Goal: Check status: Check status

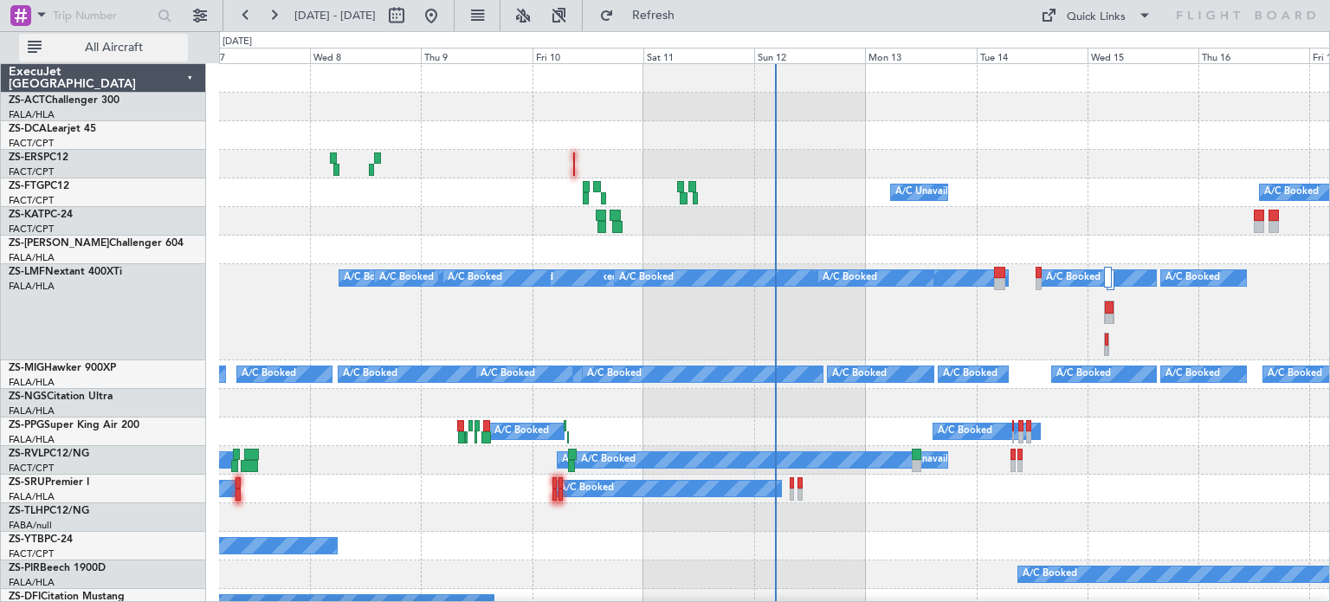
click at [148, 55] on button "All Aircraft" at bounding box center [103, 48] width 169 height 28
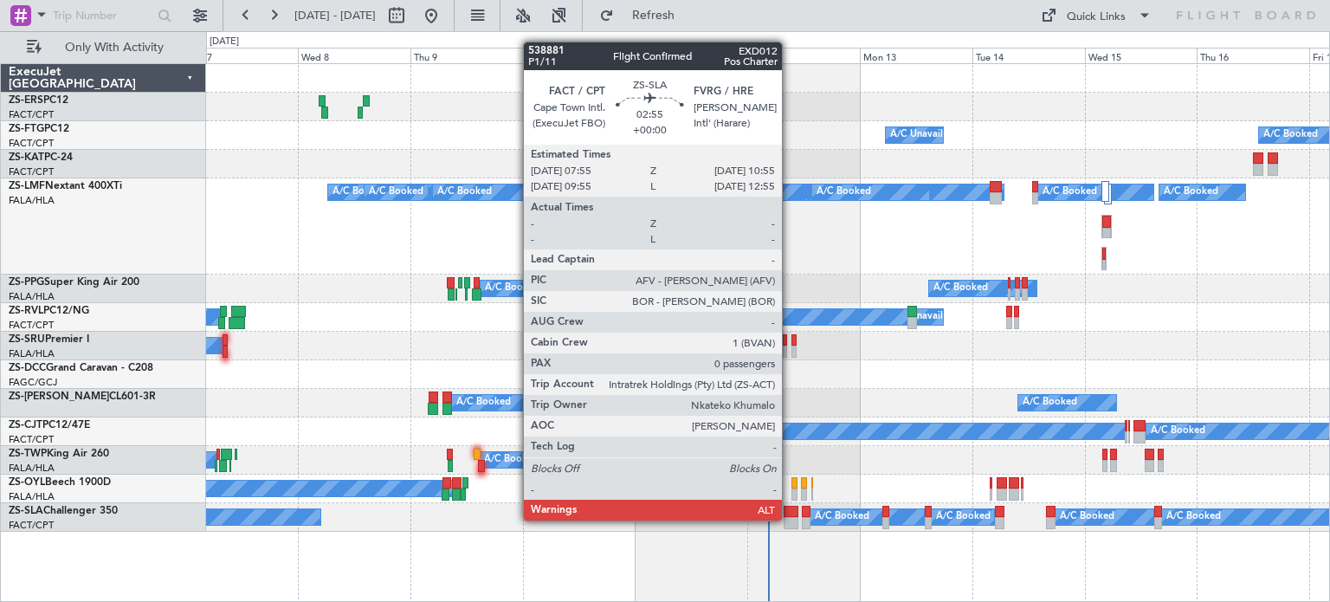
click at [789, 520] on div at bounding box center [790, 523] width 15 height 12
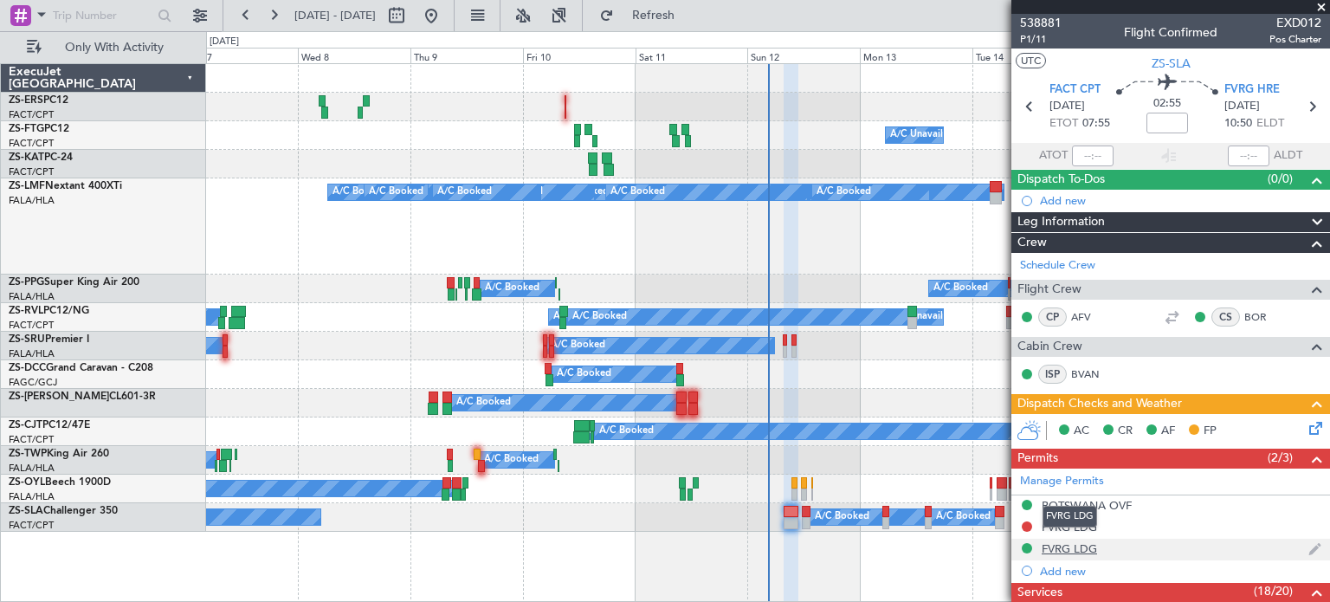
click at [1064, 545] on div "FVRG LDG" at bounding box center [1068, 548] width 55 height 15
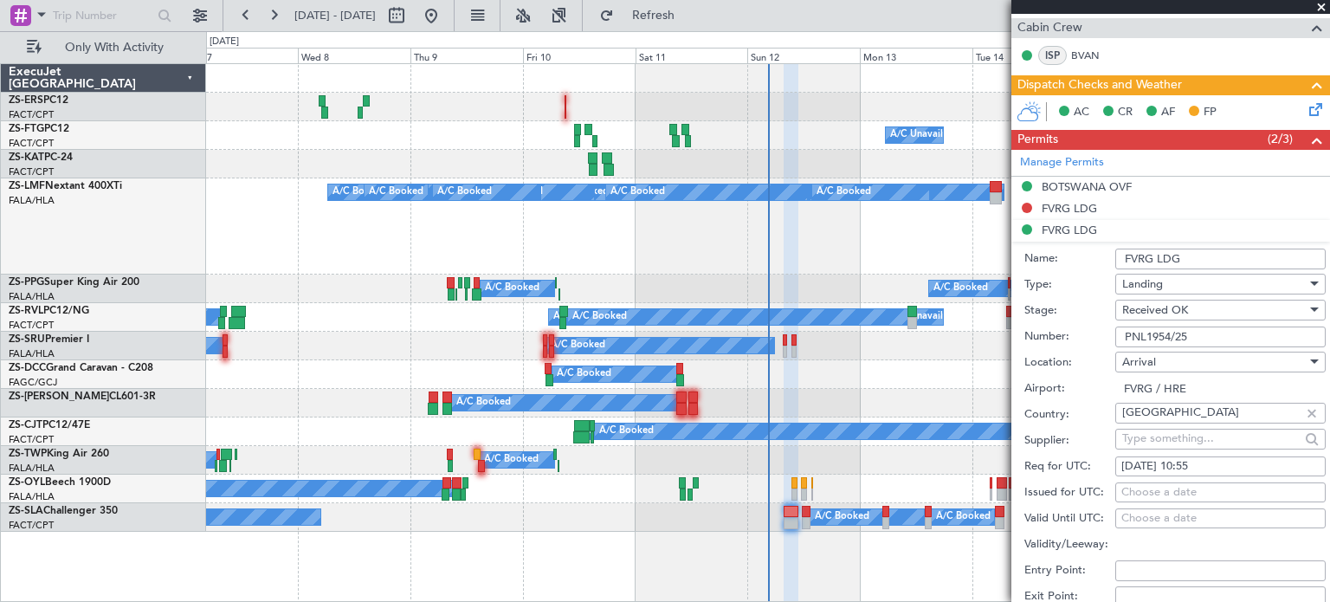
scroll to position [325, 0]
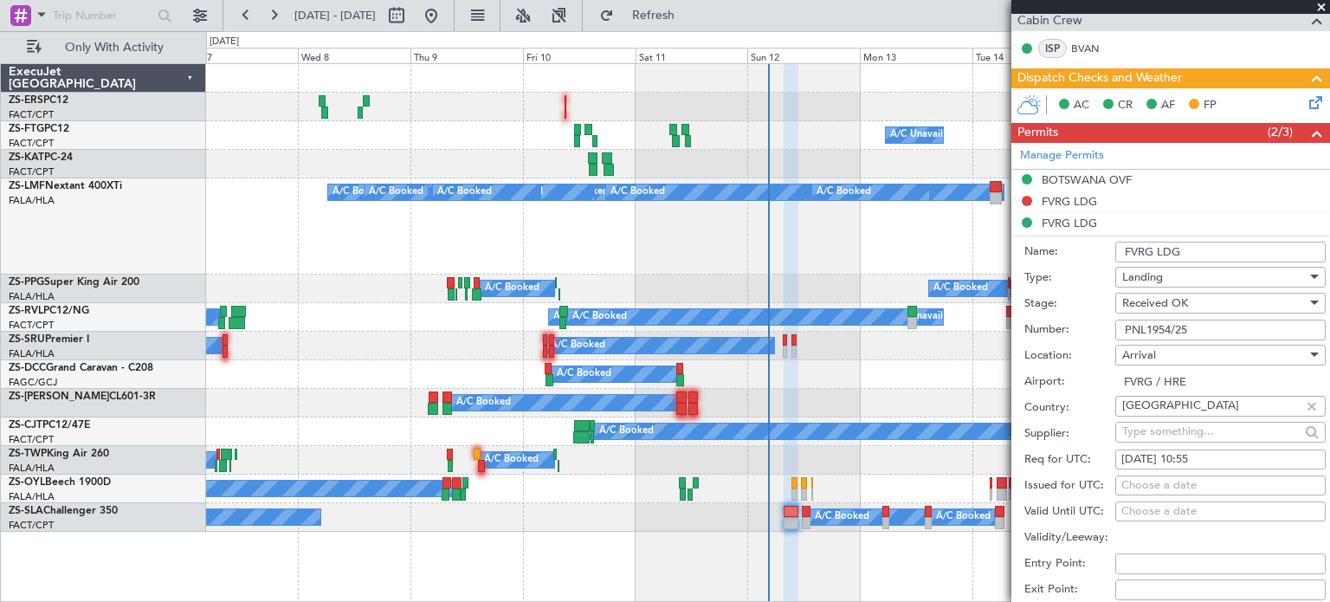
drag, startPoint x: 1199, startPoint y: 330, endPoint x: 1124, endPoint y: 330, distance: 75.3
click at [1124, 330] on input "PNL1954/25" at bounding box center [1220, 329] width 210 height 21
drag, startPoint x: 1194, startPoint y: 322, endPoint x: 1125, endPoint y: 325, distance: 69.3
click at [1125, 325] on input "PNL1954/25" at bounding box center [1220, 329] width 210 height 21
click at [1319, 10] on span at bounding box center [1320, 8] width 17 height 16
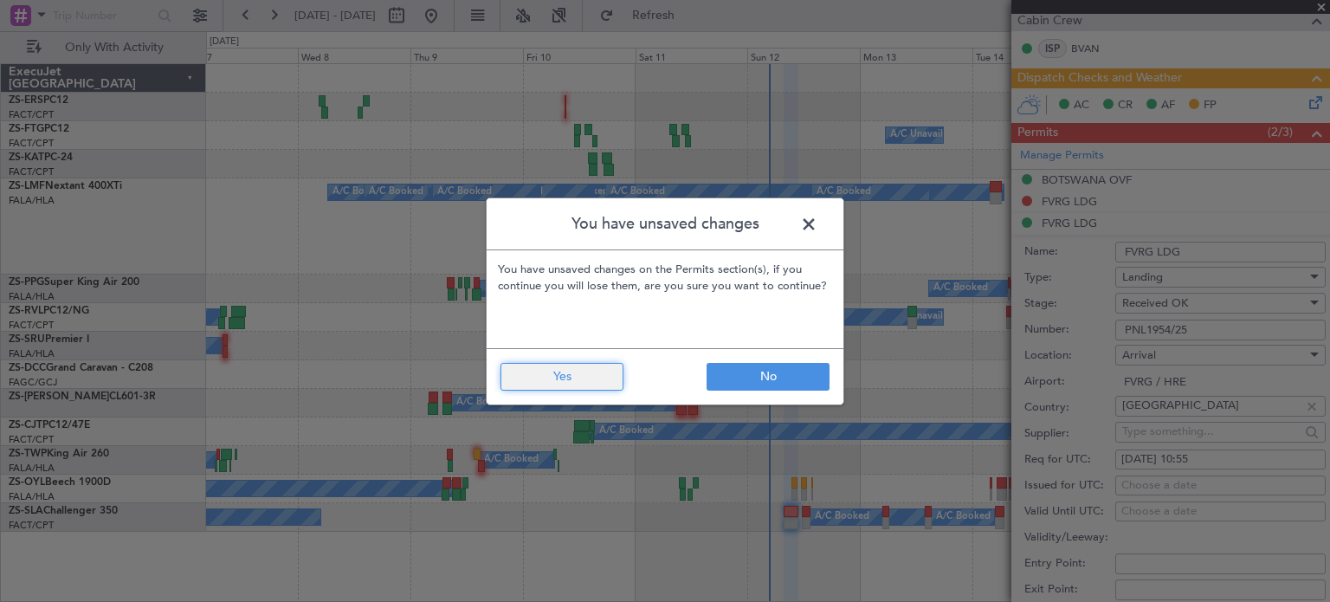
click at [592, 373] on button "Yes" at bounding box center [561, 377] width 123 height 28
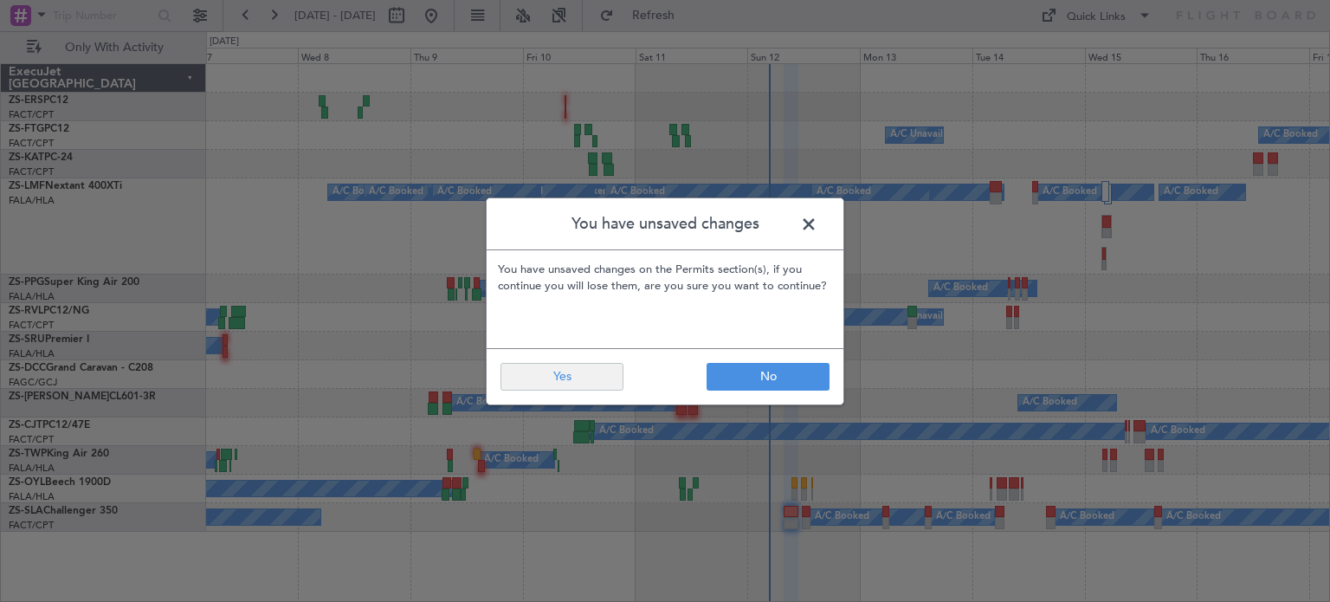
scroll to position [0, 0]
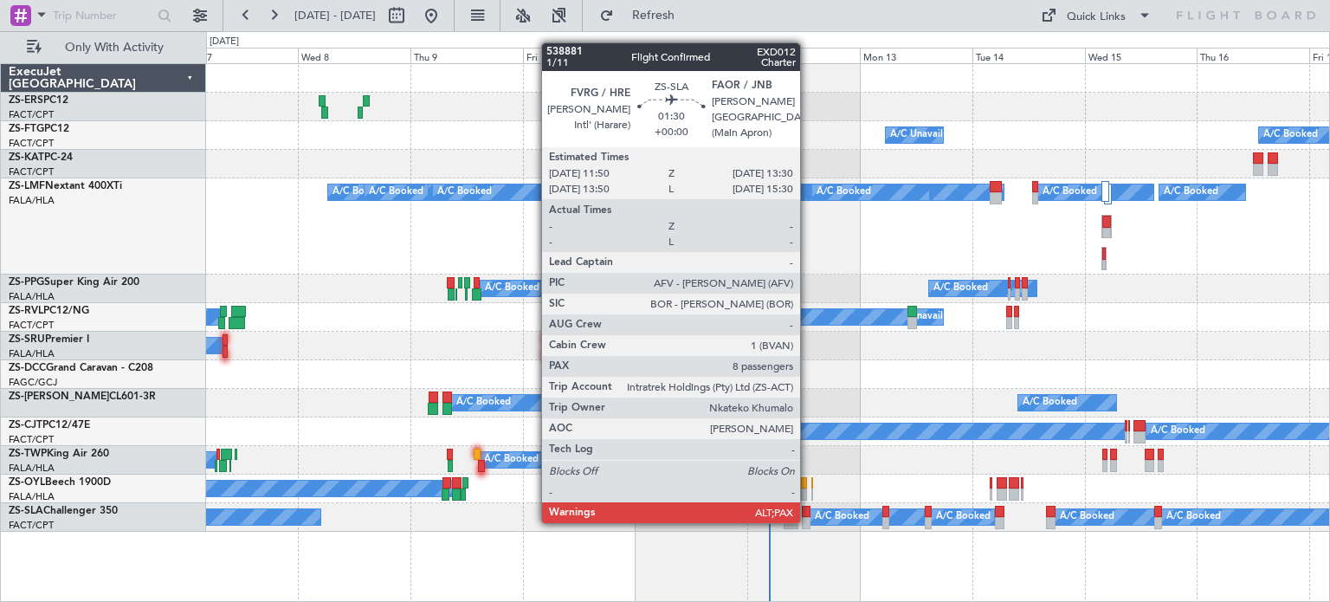
click at [808, 521] on div at bounding box center [806, 523] width 9 height 12
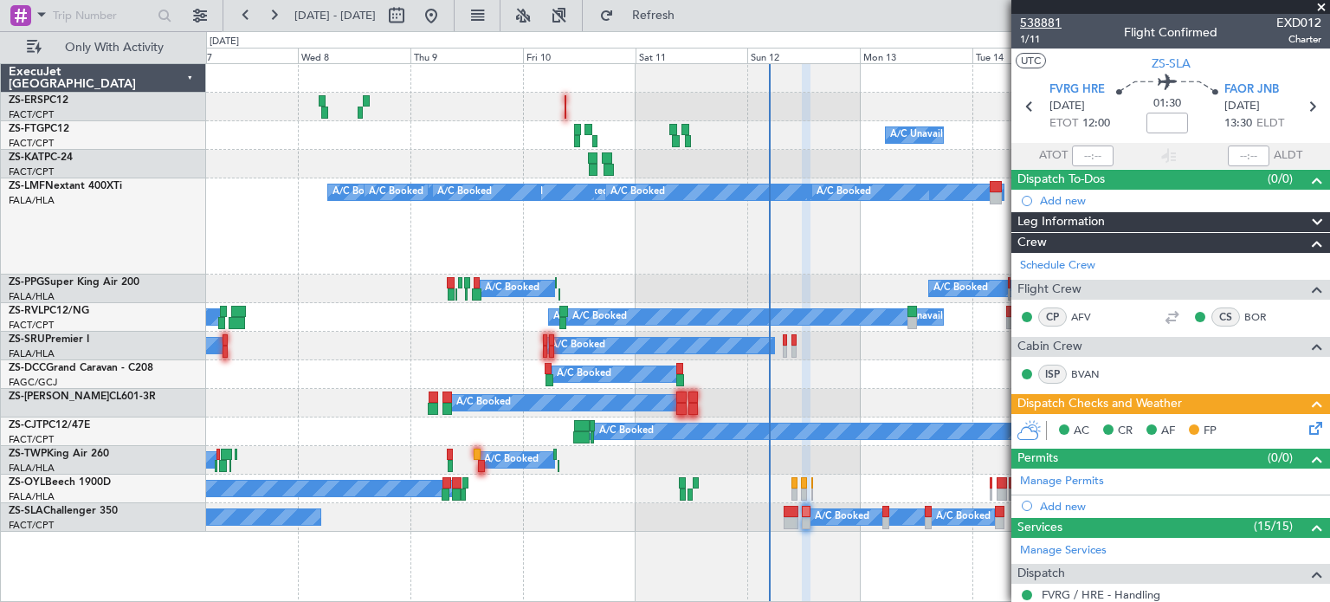
click at [1046, 20] on span "538881" at bounding box center [1041, 23] width 42 height 18
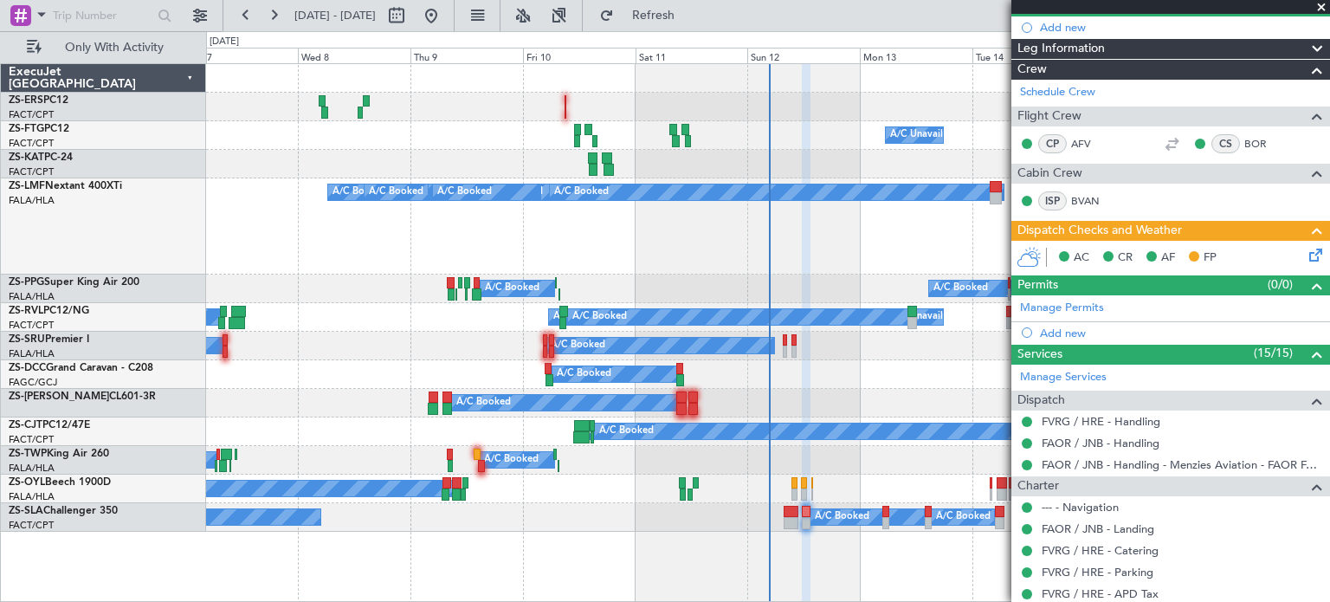
scroll to position [171, 0]
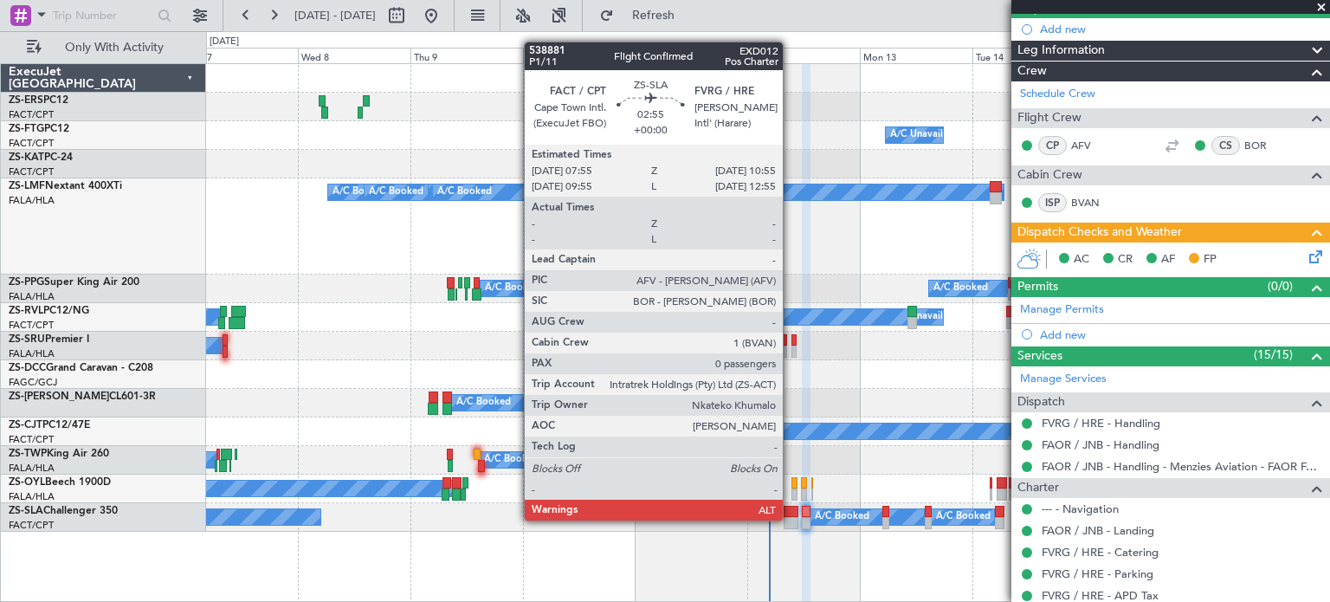
click at [790, 520] on div at bounding box center [790, 523] width 15 height 12
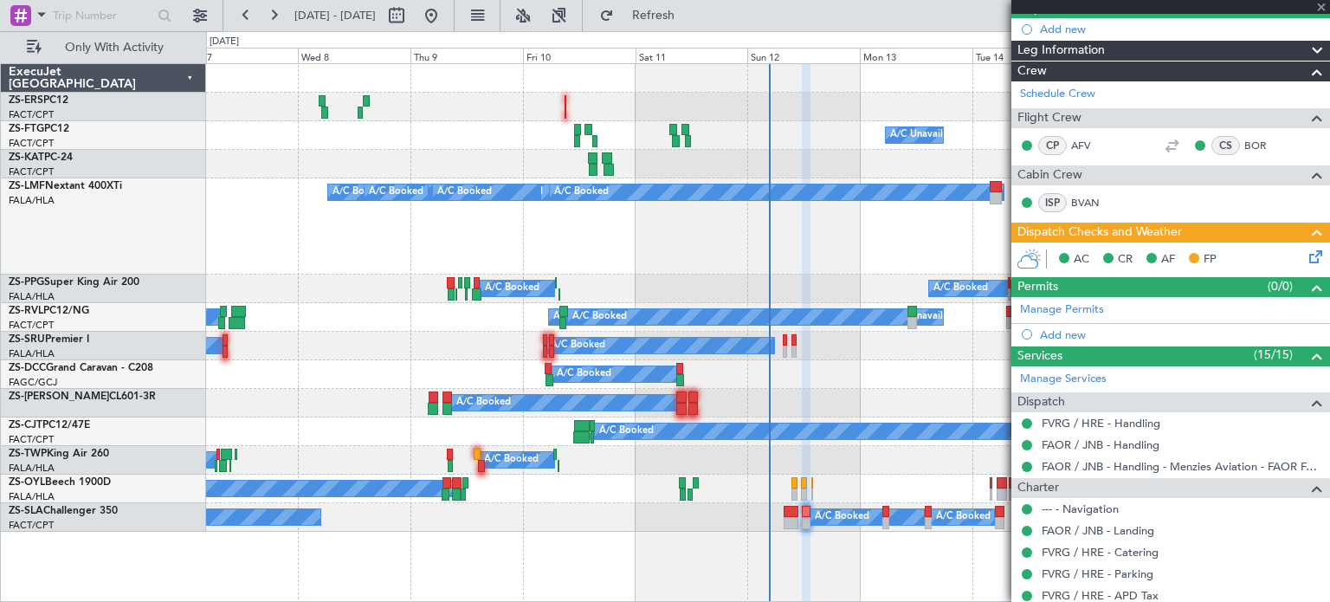
type input "0"
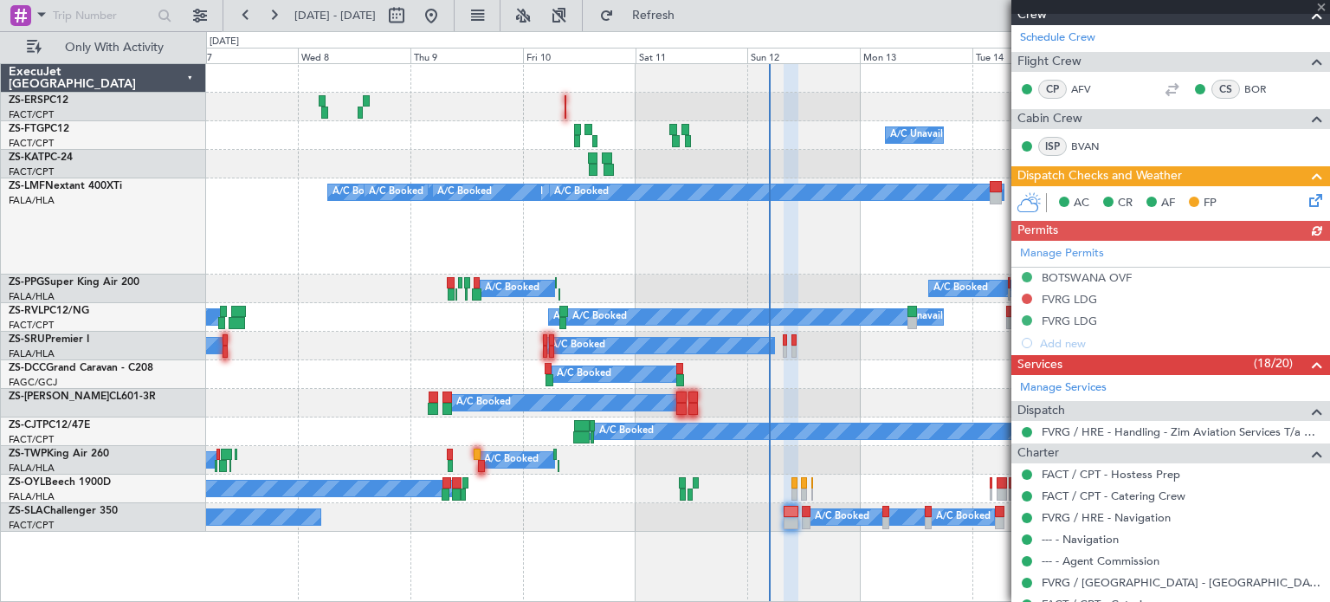
scroll to position [264, 0]
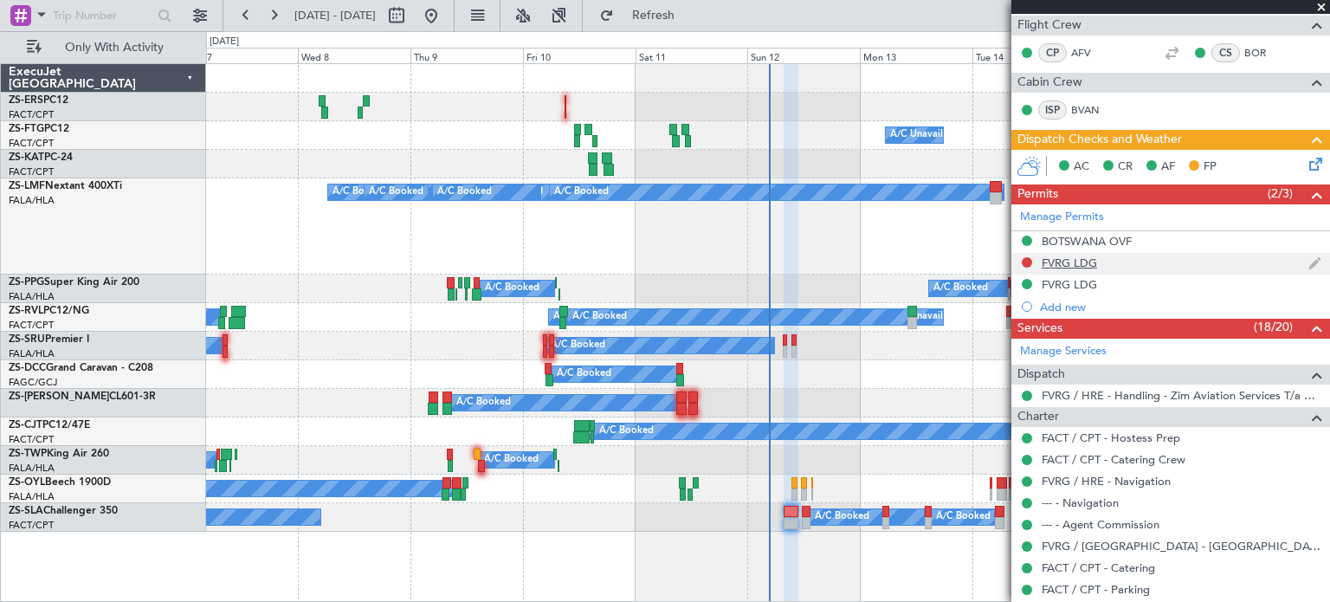
click at [1078, 263] on div "FVRG LDG" at bounding box center [1068, 262] width 55 height 15
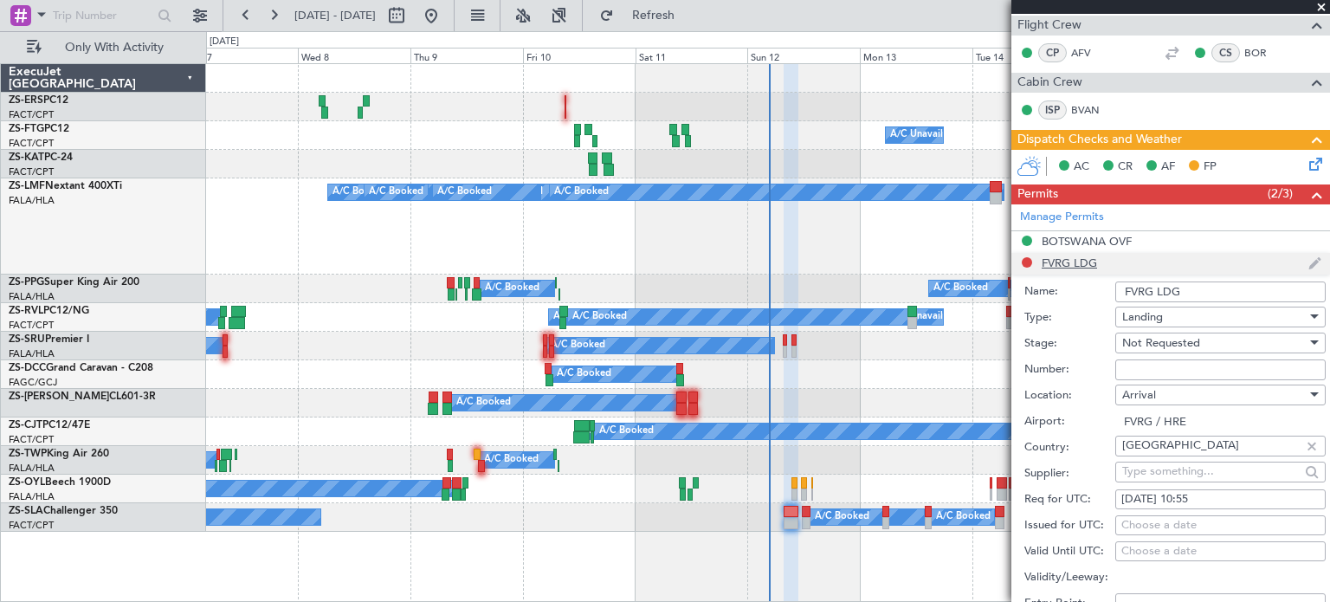
click at [1078, 263] on li "FVRG LDG Name: FVRG LDG Type: Landing Stage: Not Requested Number: Location: [G…" at bounding box center [1170, 522] width 319 height 538
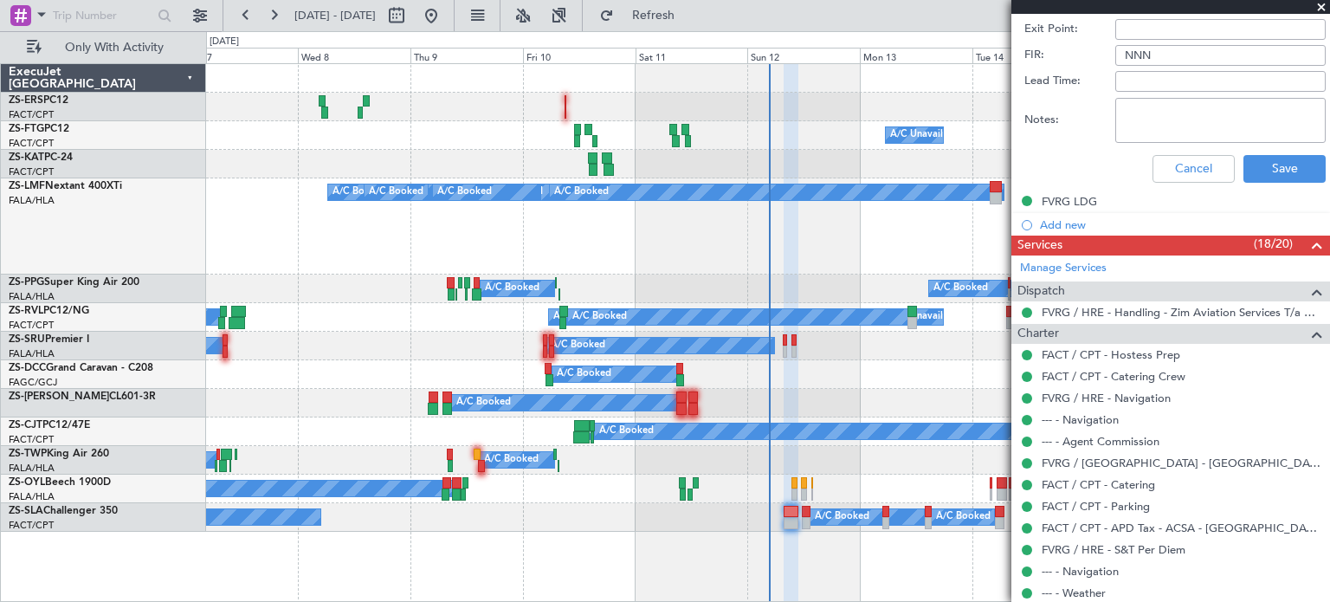
scroll to position [903, 0]
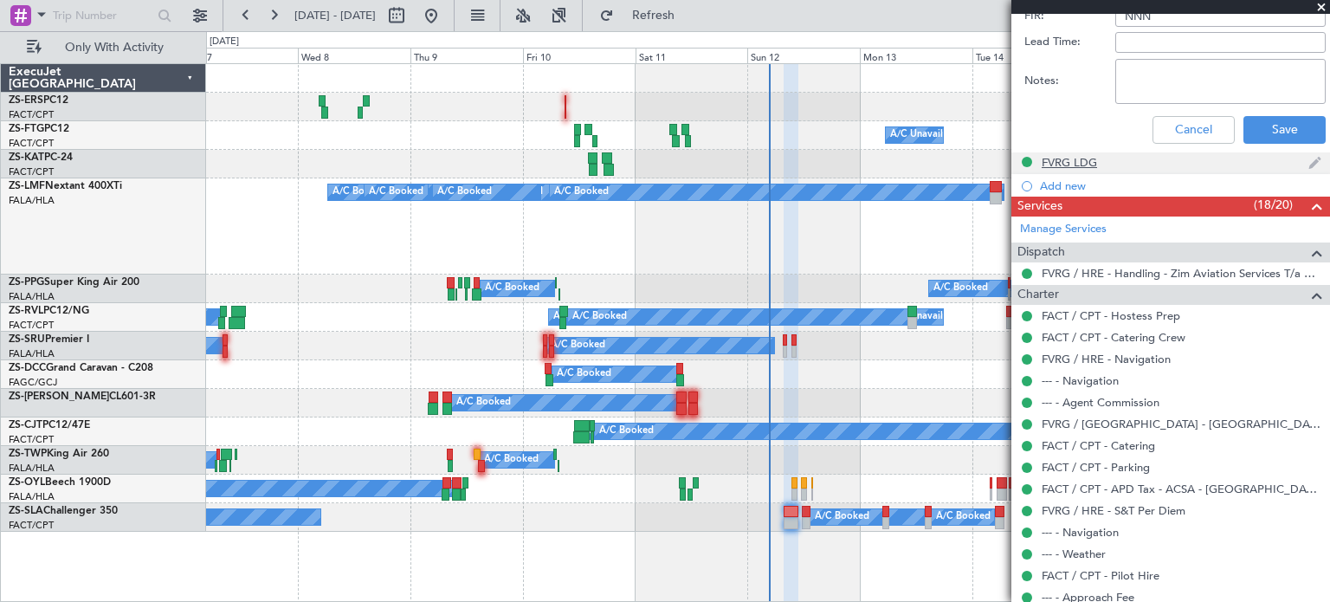
click at [1073, 162] on div "FVRG LDG" at bounding box center [1068, 162] width 55 height 15
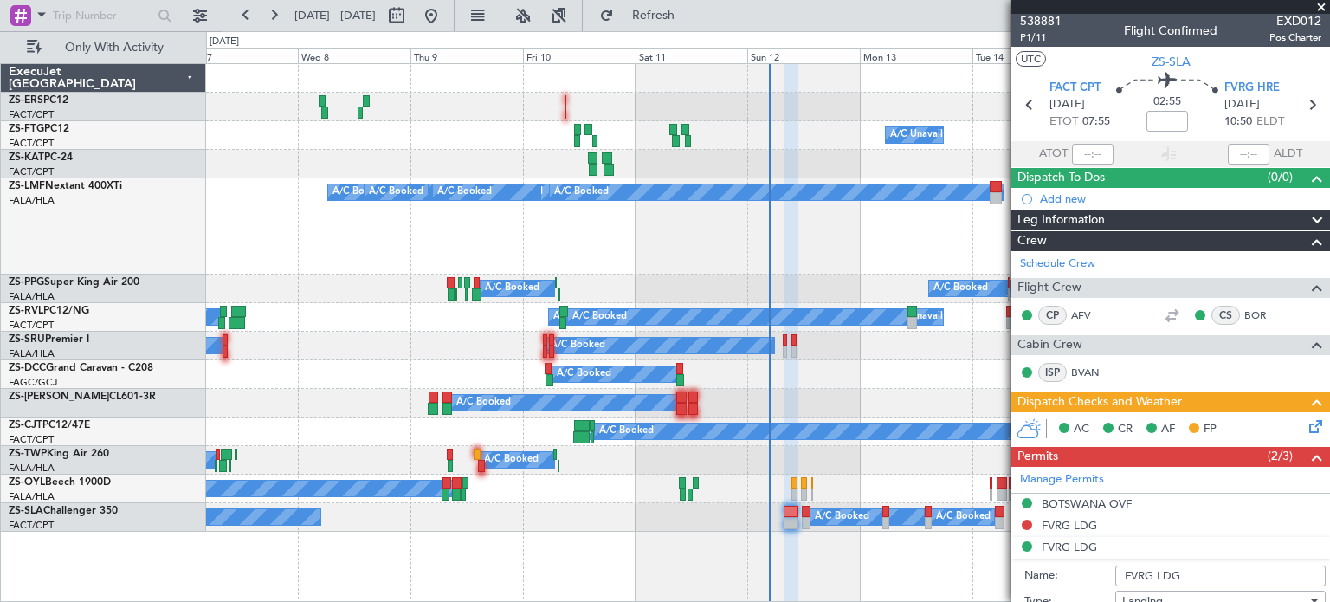
scroll to position [0, 0]
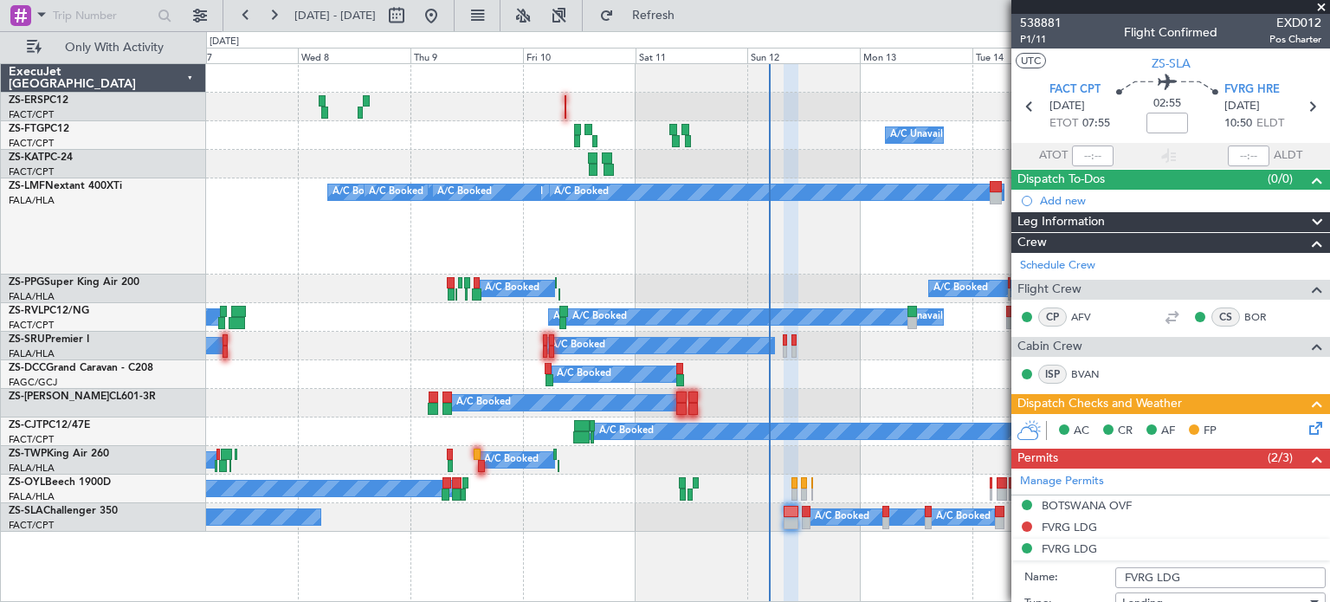
click at [1322, 6] on span at bounding box center [1320, 8] width 17 height 16
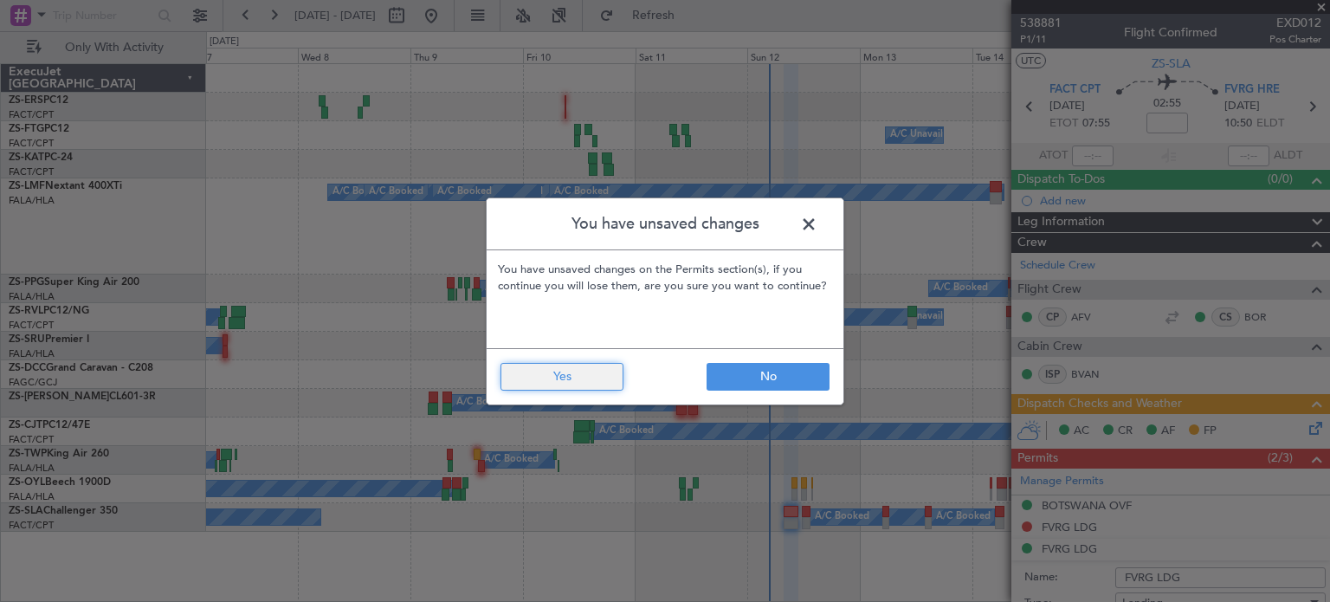
click at [584, 383] on button "Yes" at bounding box center [561, 377] width 123 height 28
